Goal: Task Accomplishment & Management: Complete application form

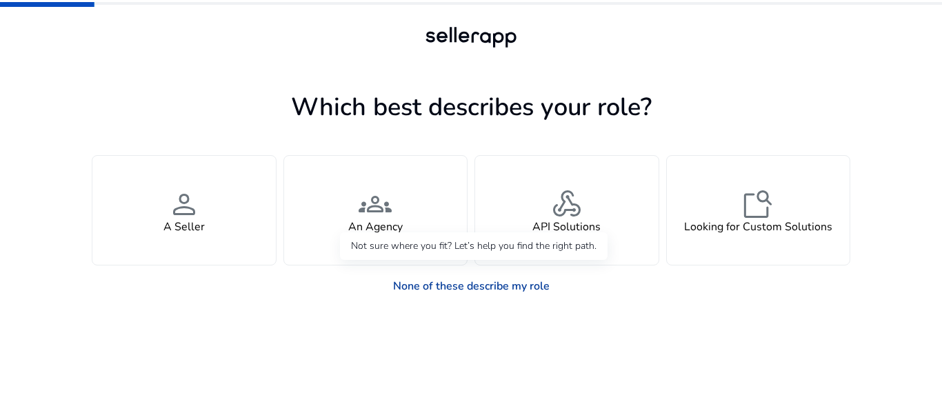
click at [443, 284] on link "None of these describe my role" at bounding box center [471, 286] width 179 height 28
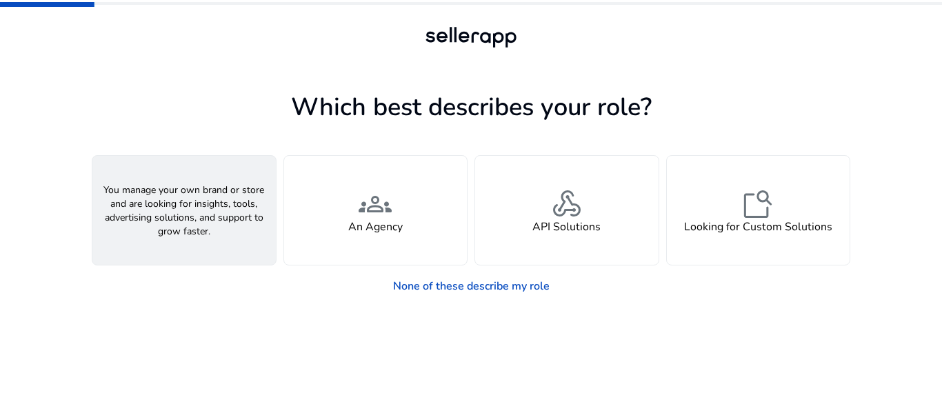
click at [192, 219] on div "person A Seller" at bounding box center [183, 210] width 183 height 109
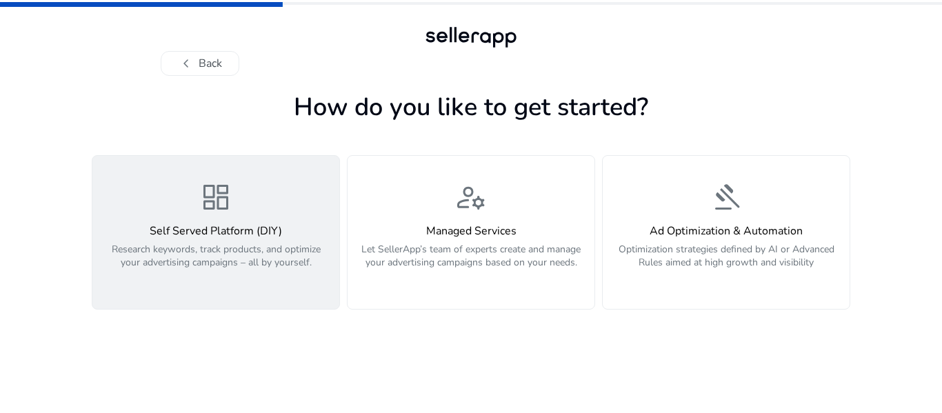
click at [205, 212] on span "dashboard" at bounding box center [215, 197] width 33 height 33
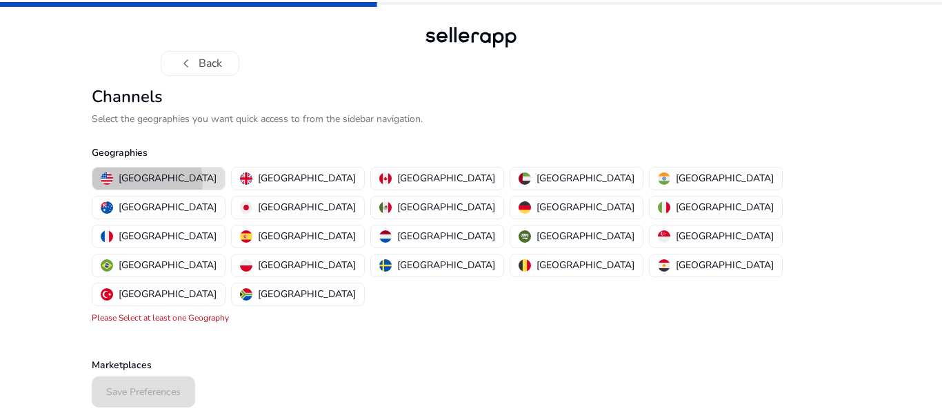
click at [147, 181] on p "[GEOGRAPHIC_DATA]" at bounding box center [168, 178] width 98 height 14
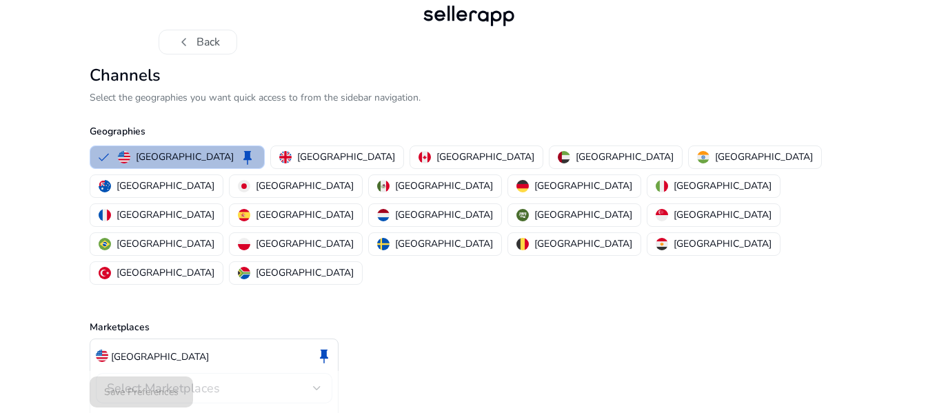
scroll to position [32, 0]
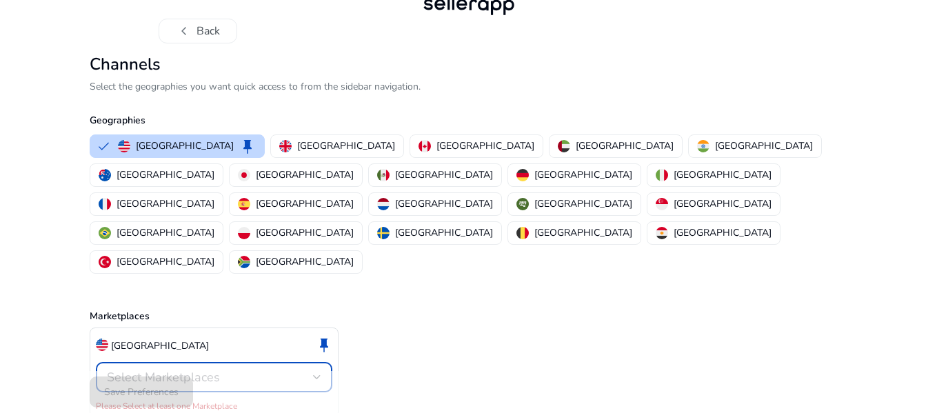
click at [313, 374] on div at bounding box center [317, 377] width 8 height 6
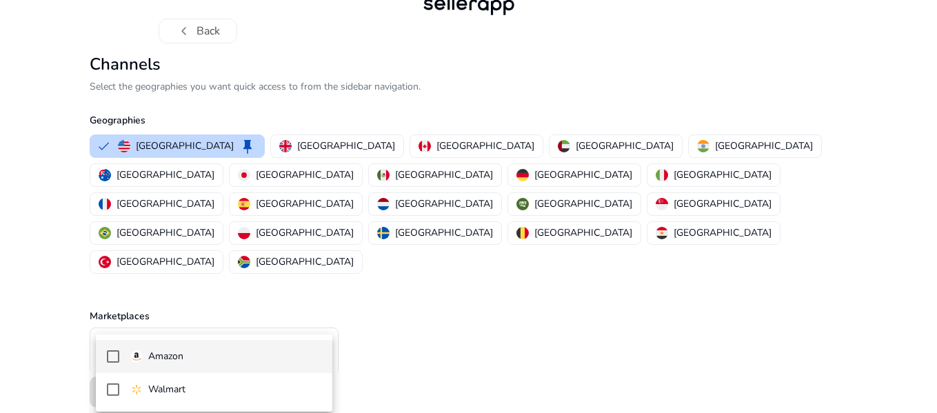
click at [154, 354] on p "Amazon" at bounding box center [165, 356] width 35 height 15
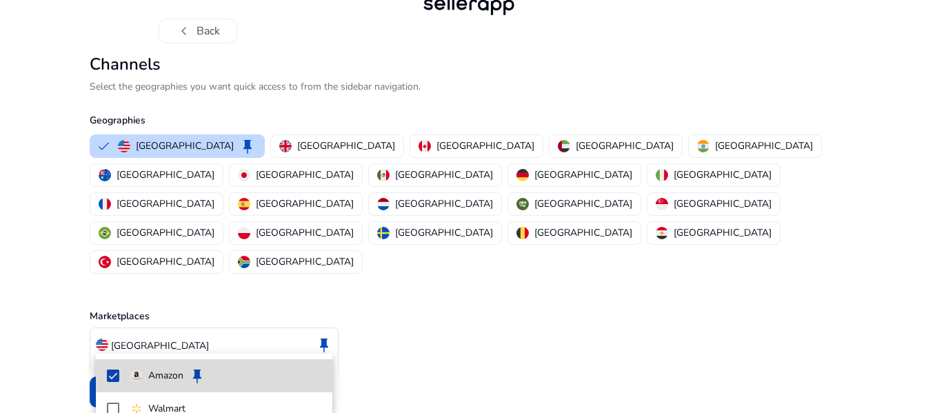
scroll to position [17, 0]
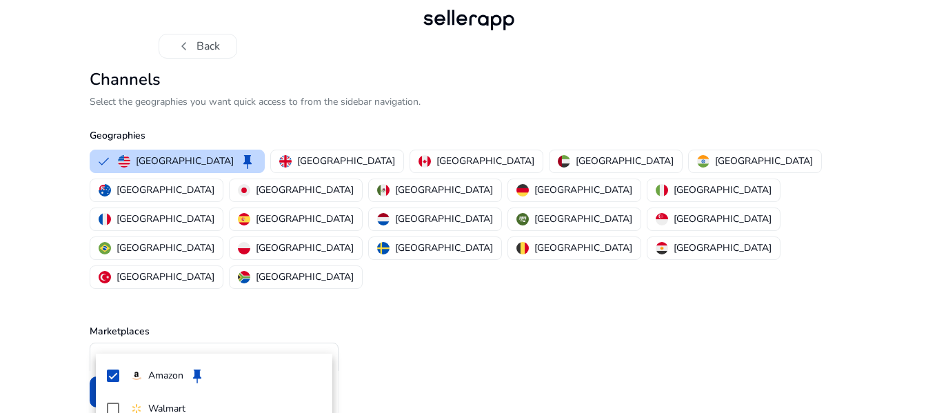
click at [289, 163] on div at bounding box center [468, 206] width 937 height 413
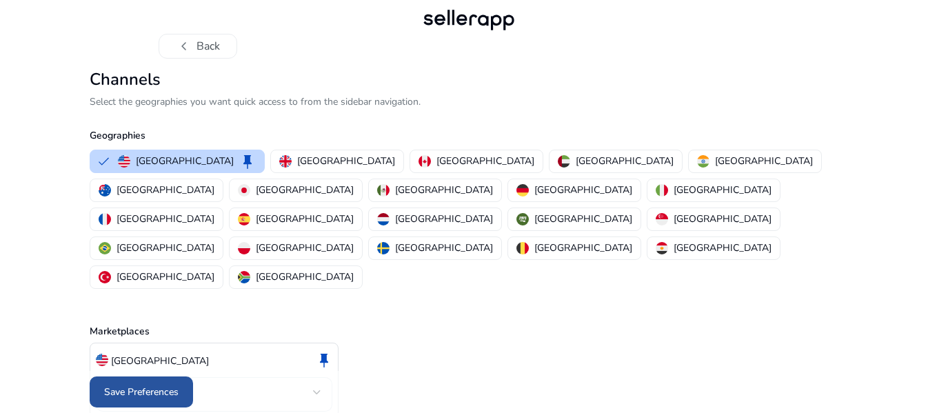
click at [145, 392] on span "Save Preferences" at bounding box center [141, 392] width 74 height 14
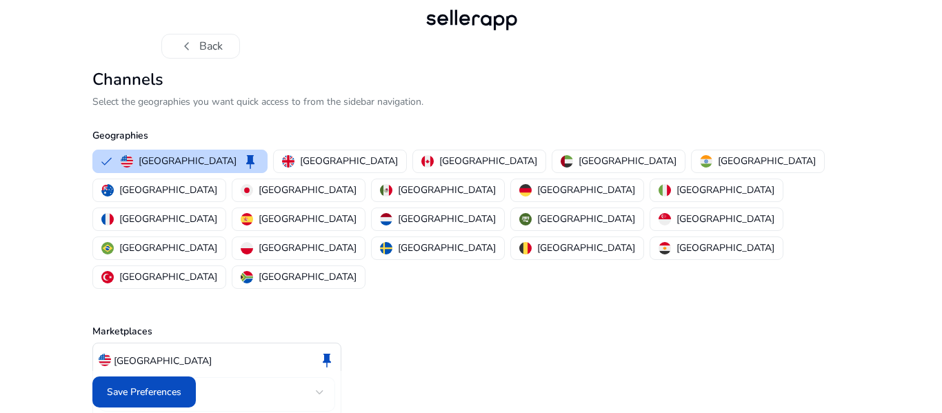
scroll to position [0, 0]
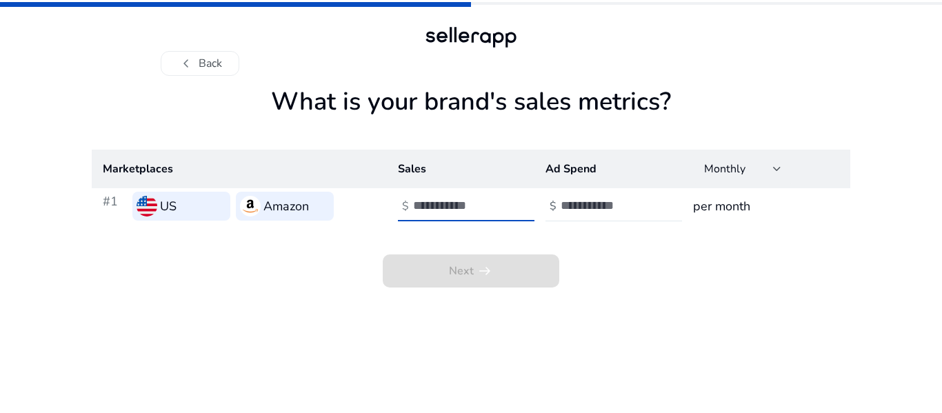
type input "**"
click at [501, 210] on input "**" at bounding box center [459, 205] width 93 height 15
click at [211, 57] on button "chevron_left Back" at bounding box center [200, 63] width 79 height 25
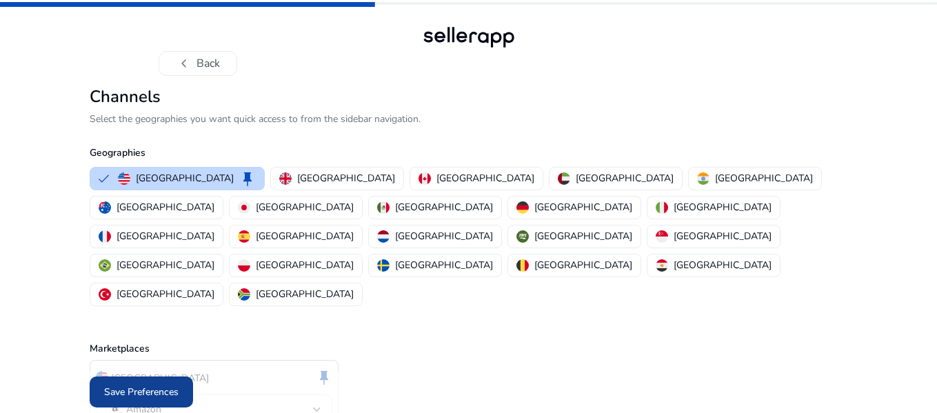
click at [152, 388] on span "Save Preferences" at bounding box center [141, 392] width 74 height 14
